Goal: Task Accomplishment & Management: Complete application form

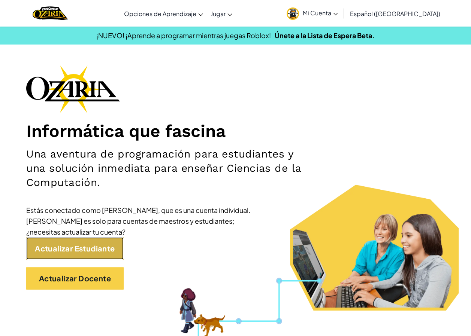
click at [89, 245] on link "Actualizar Estudiante" at bounding box center [74, 248] width 97 height 22
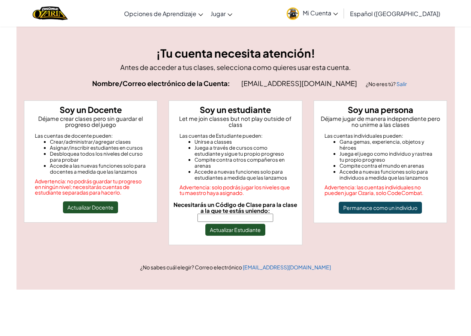
click at [218, 216] on div "Necesitarás un Código de Clase para la clase a la que te estás uniendo: Actuali…" at bounding box center [235, 219] width 127 height 34
click at [218, 215] on input "Necesitarás un Código de Clase para la clase a la que te estás uniendo:" at bounding box center [235, 218] width 76 height 8
type input "BadSockSpace"
click at [228, 229] on button "Actualizar Estudiante" at bounding box center [235, 230] width 60 height 12
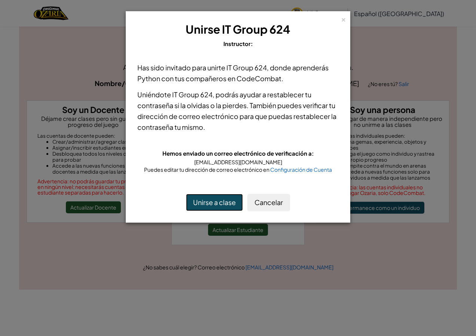
click at [221, 203] on button "Unirse a clase" at bounding box center [214, 202] width 57 height 17
